Goal: Information Seeking & Learning: Check status

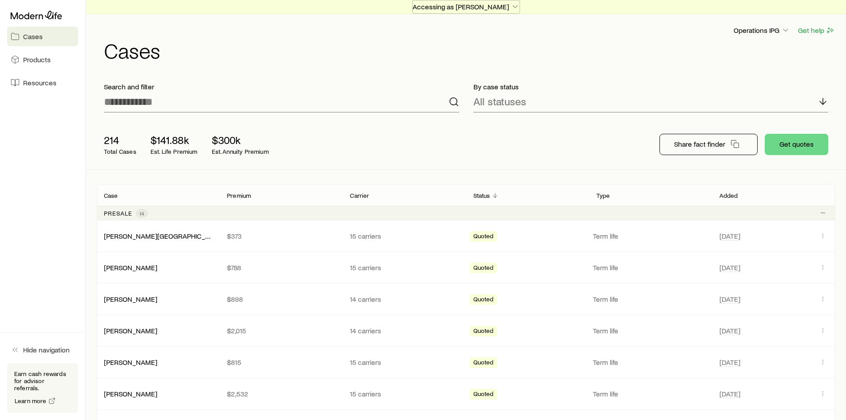
click at [459, 6] on p "Accessing as [PERSON_NAME]" at bounding box center [466, 6] width 107 height 9
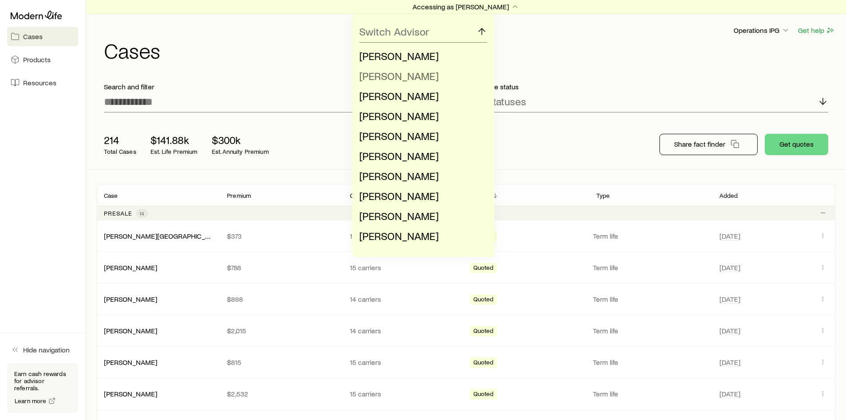
click at [409, 80] on span "[PERSON_NAME]" at bounding box center [399, 75] width 80 height 13
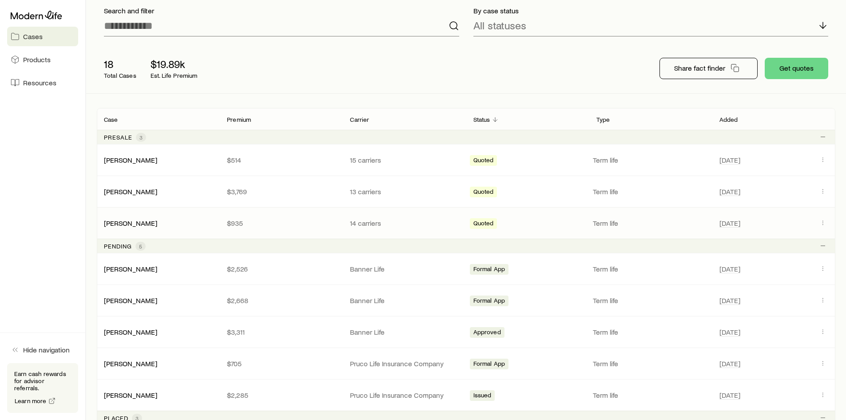
scroll to position [89, 0]
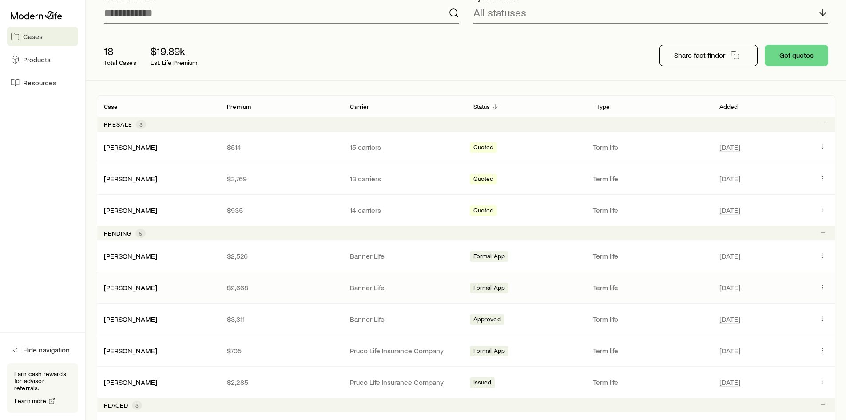
click at [195, 285] on div "[PERSON_NAME]" at bounding box center [158, 287] width 123 height 9
click at [817, 287] on div "[DATE]" at bounding box center [774, 288] width 109 height 12
click at [821, 287] on icon "Client cases" at bounding box center [823, 286] width 7 height 7
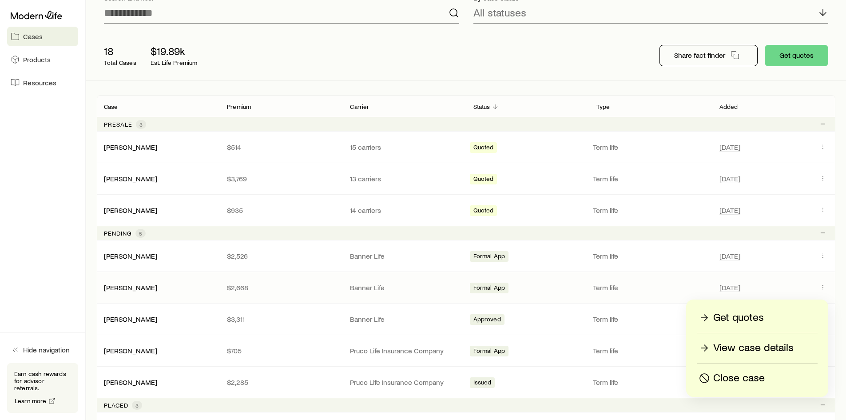
click at [749, 343] on p "View case details" at bounding box center [753, 348] width 80 height 14
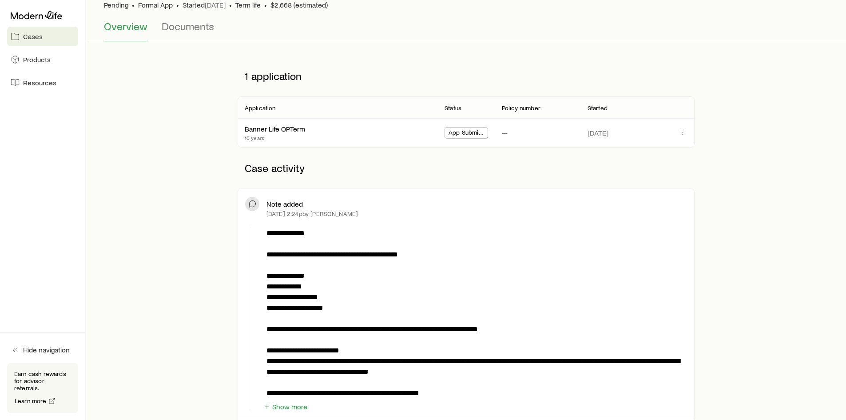
scroll to position [89, 0]
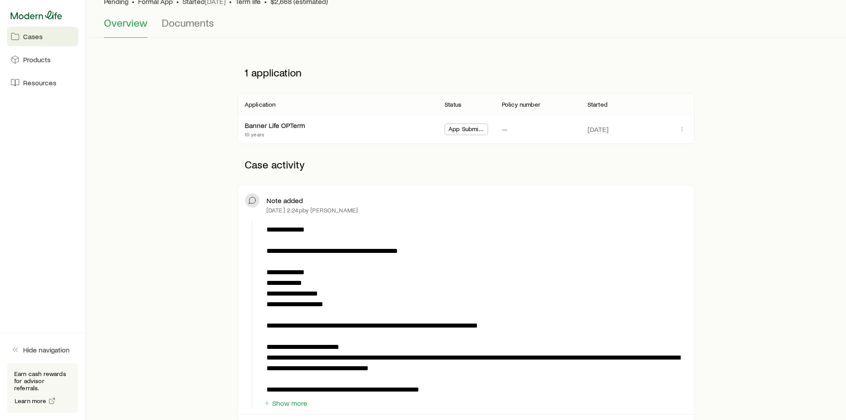
click at [37, 11] on icon at bounding box center [37, 15] width 52 height 9
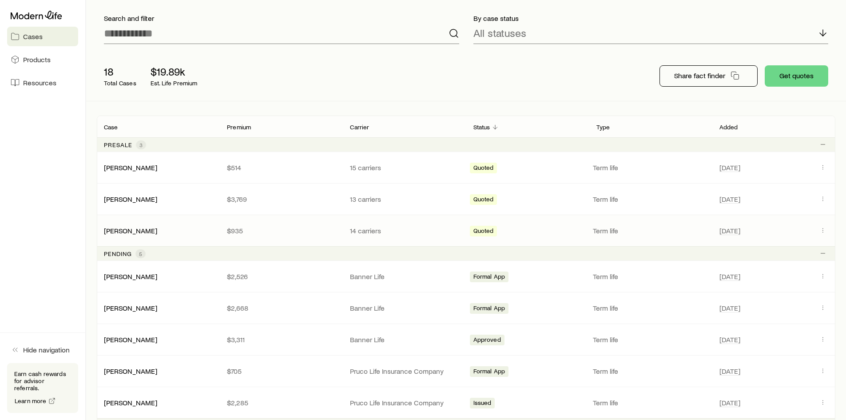
scroll to position [89, 0]
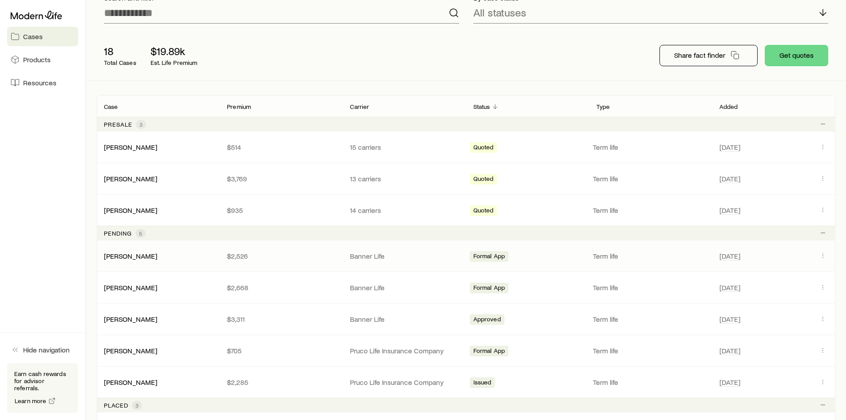
click at [282, 254] on p "$2,526" at bounding box center [281, 255] width 109 height 9
click at [825, 256] on icon "Client cases" at bounding box center [823, 255] width 7 height 7
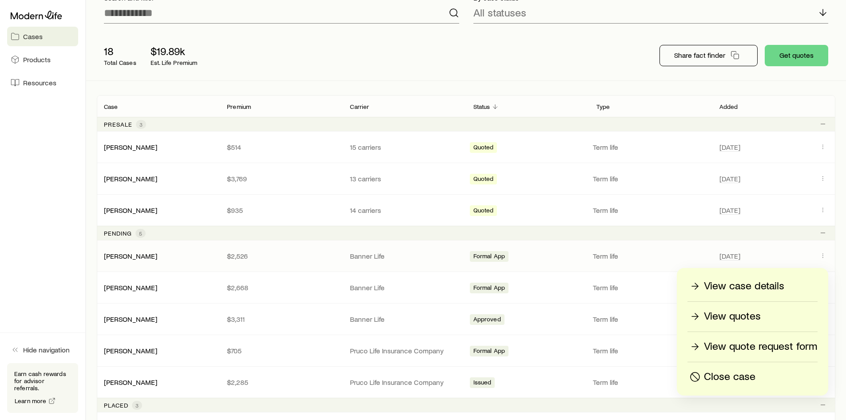
click at [749, 284] on p "View case details" at bounding box center [744, 286] width 80 height 14
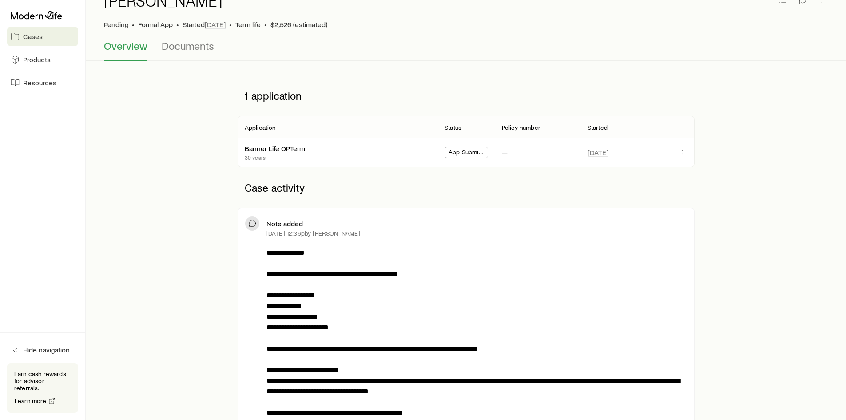
scroll to position [89, 0]
